Goal: Information Seeking & Learning: Learn about a topic

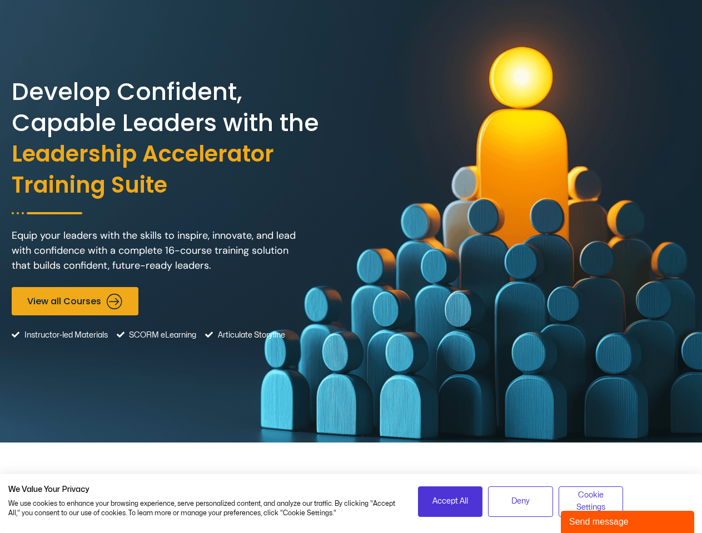
click at [351, 267] on div "Develop Confident, Capable Leaders with the Leadership Accelerator Training Sui…" at bounding box center [351, 221] width 678 height 443
click at [450, 502] on span "Accept All" at bounding box center [450, 501] width 36 height 12
click at [520, 502] on span "Deny" at bounding box center [520, 501] width 18 height 12
click at [590, 502] on span "The modern workplace requires leaders who are strategic, empathetic, and innova…" at bounding box center [351, 511] width 679 height 46
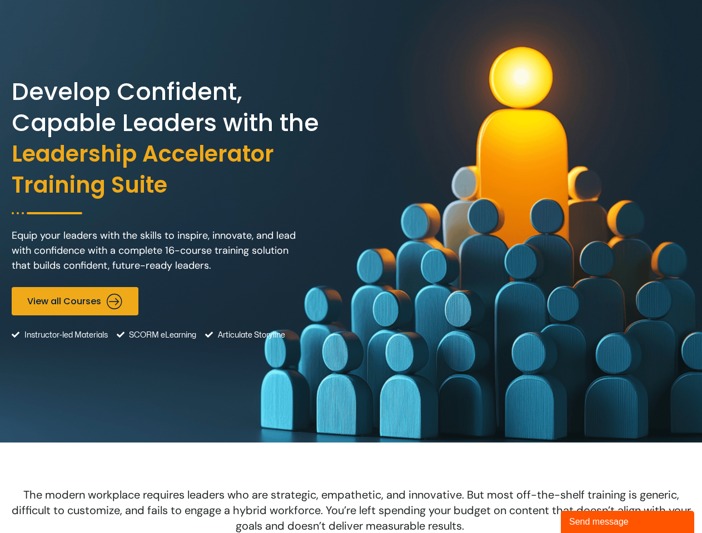
click at [627, 522] on div "Send message" at bounding box center [627, 521] width 117 height 13
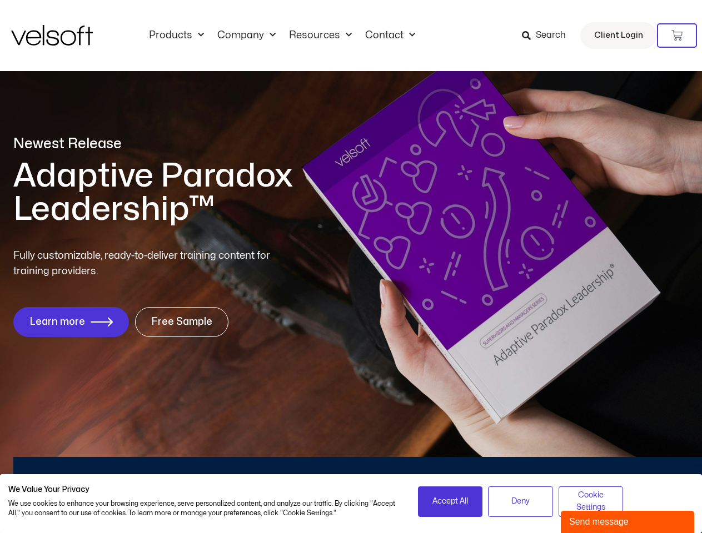
click at [351, 267] on div "Fully customizable, ready-to-deliver training content for training providers. L…" at bounding box center [350, 292] width 675 height 89
click at [677, 36] on icon at bounding box center [676, 35] width 11 height 11
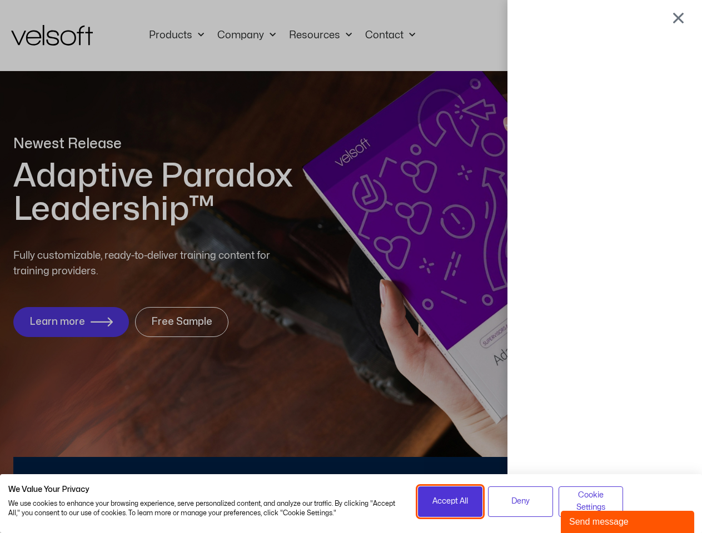
click at [450, 502] on span "Accept All" at bounding box center [450, 501] width 36 height 12
